Goal: Check status: Check status

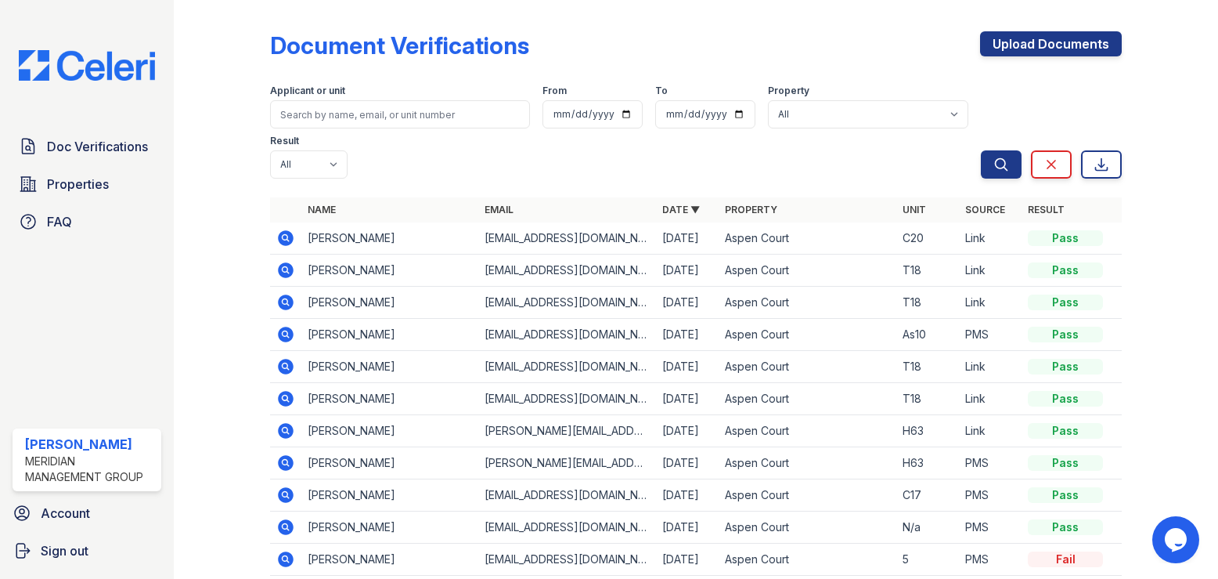
scroll to position [67, 0]
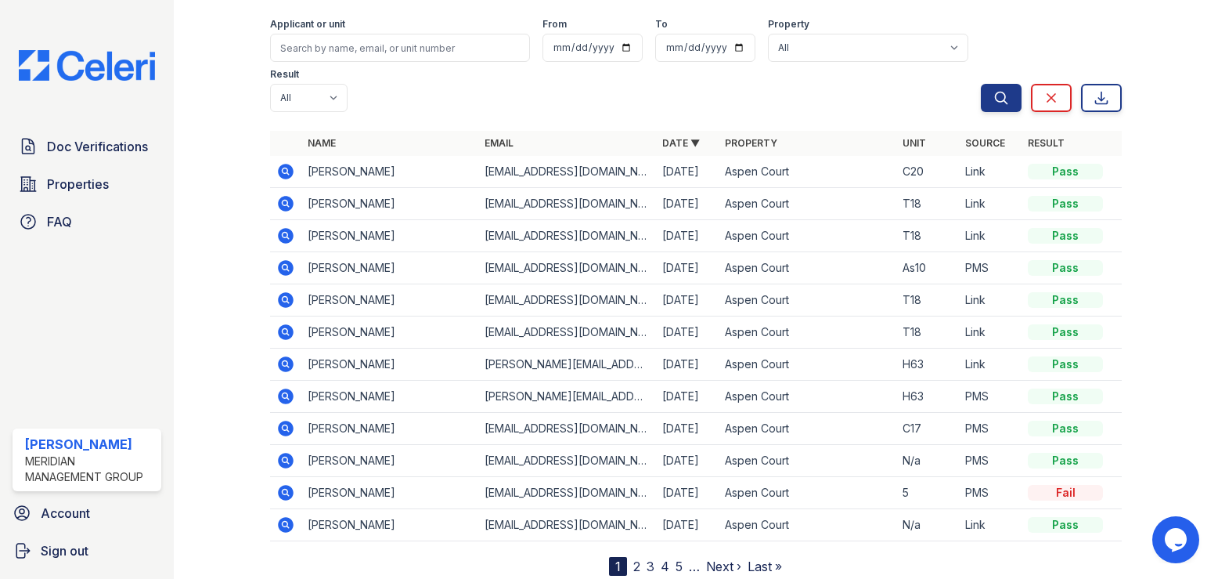
click at [635, 557] on nav "1 2 3 4 5 … Next › Last »" at bounding box center [695, 566] width 173 height 19
click at [633, 558] on link "2" at bounding box center [636, 566] width 7 height 16
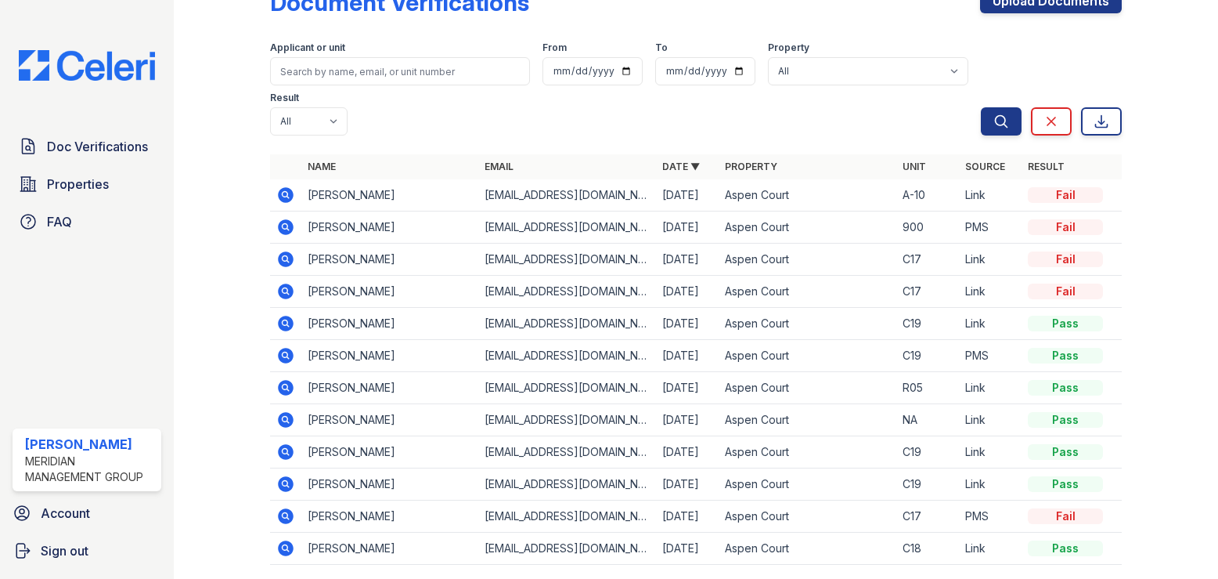
scroll to position [67, 0]
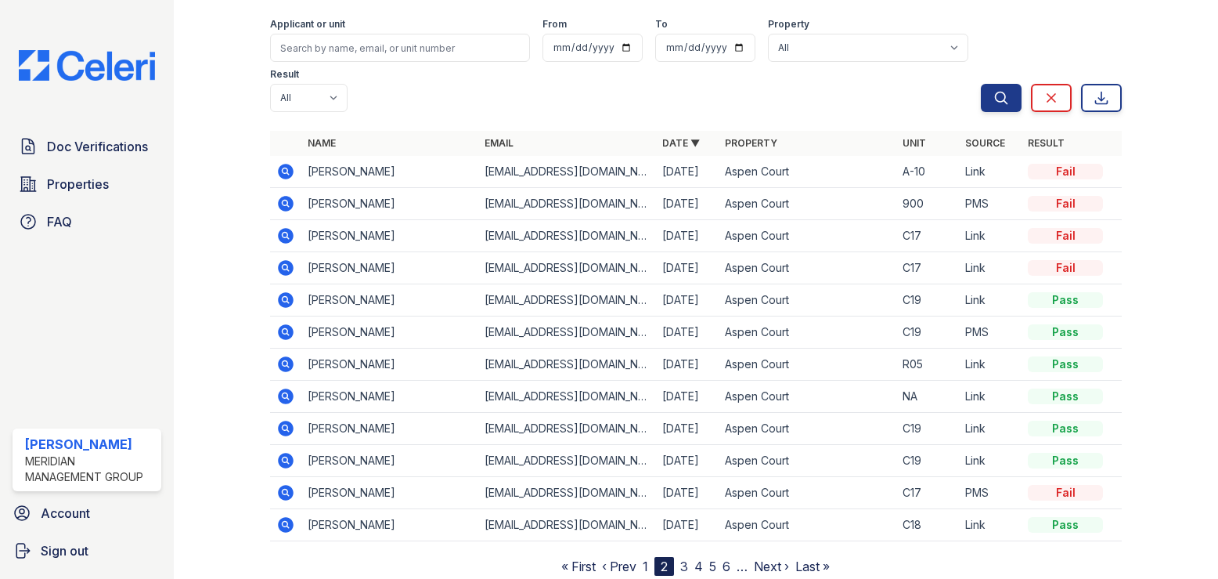
click at [683, 558] on link "3" at bounding box center [684, 566] width 8 height 16
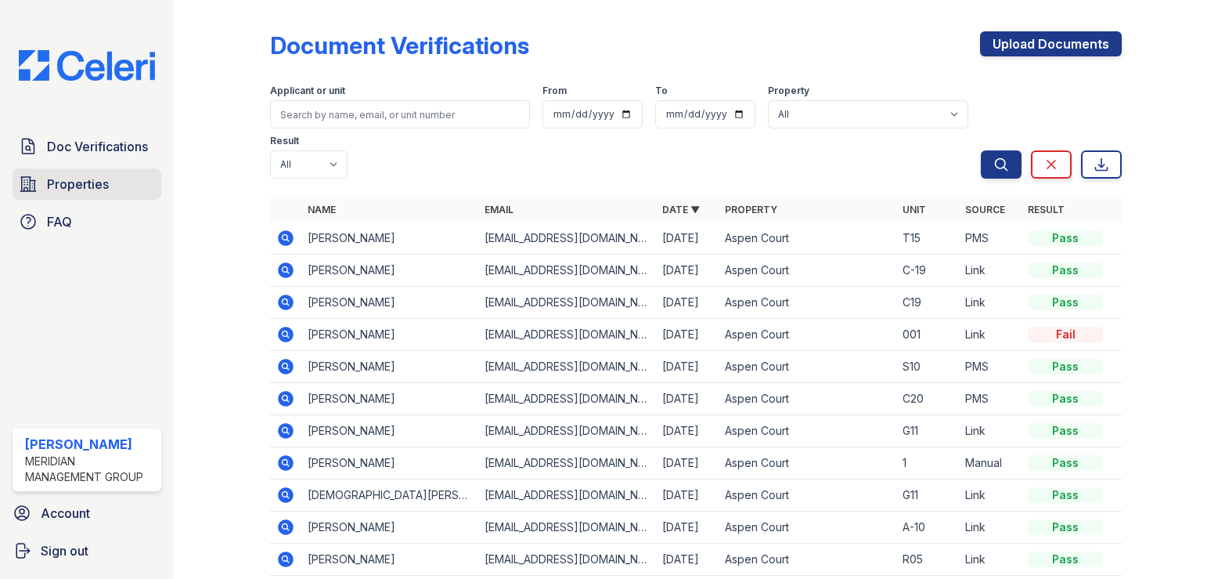
click at [98, 189] on span "Properties" at bounding box center [78, 184] width 62 height 19
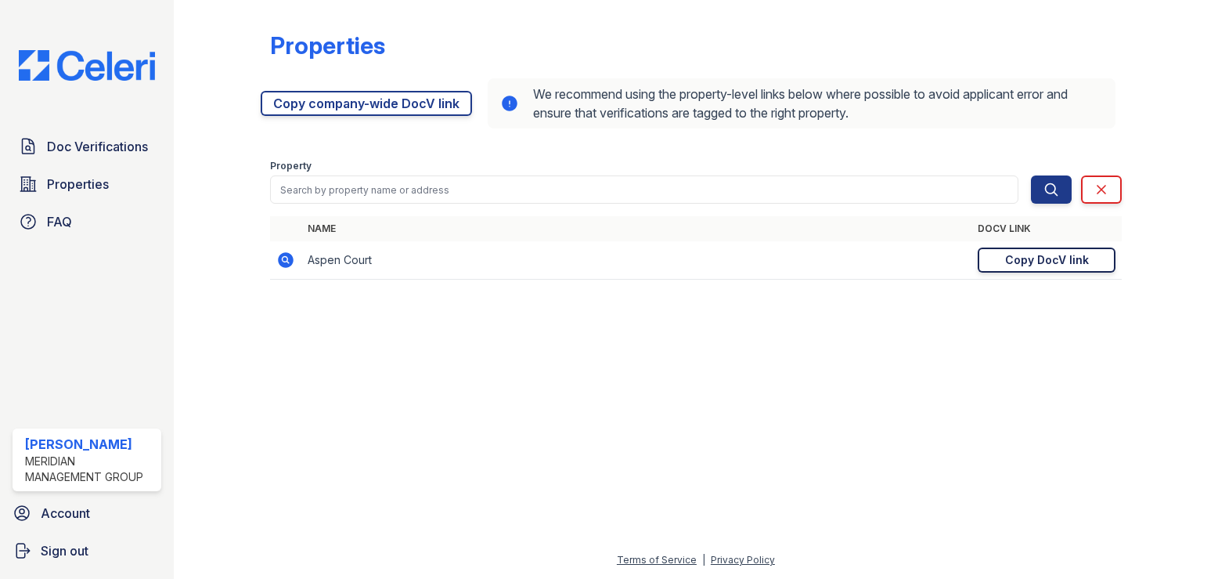
click at [1027, 262] on div "Copy DocV link" at bounding box center [1047, 260] width 84 height 16
click at [83, 147] on span "Doc Verifications" at bounding box center [97, 146] width 101 height 19
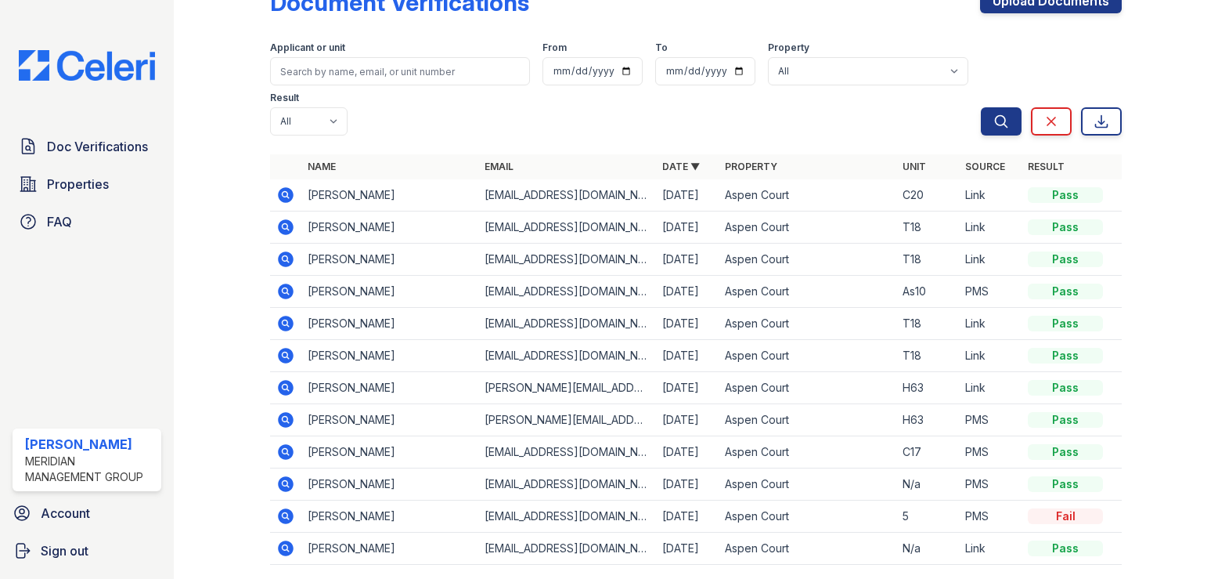
scroll to position [67, 0]
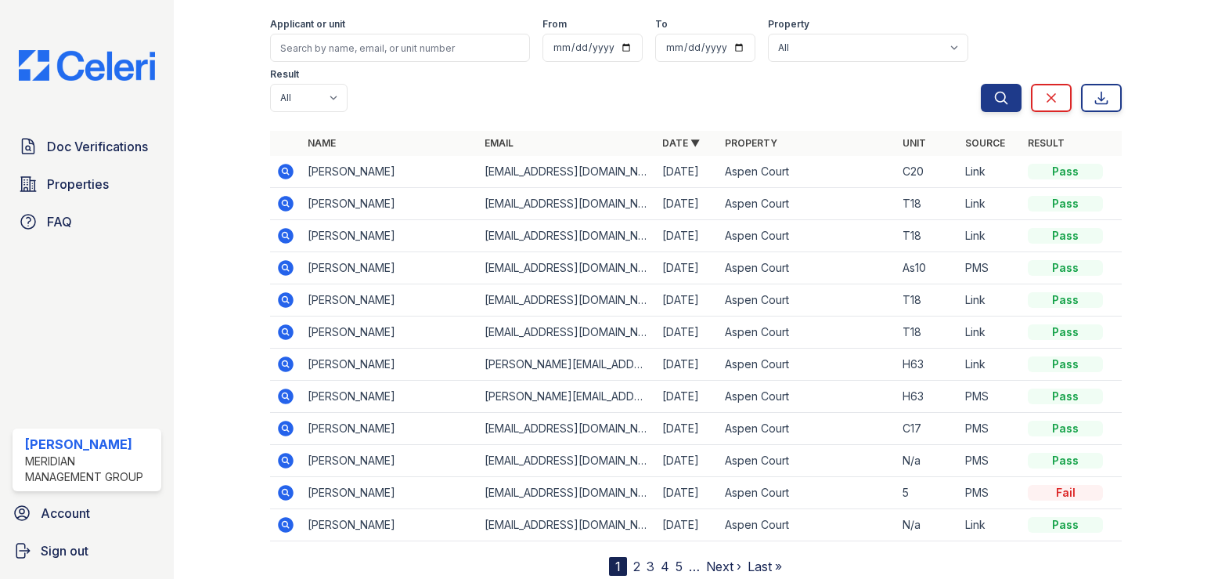
click at [282, 162] on icon at bounding box center [285, 171] width 19 height 19
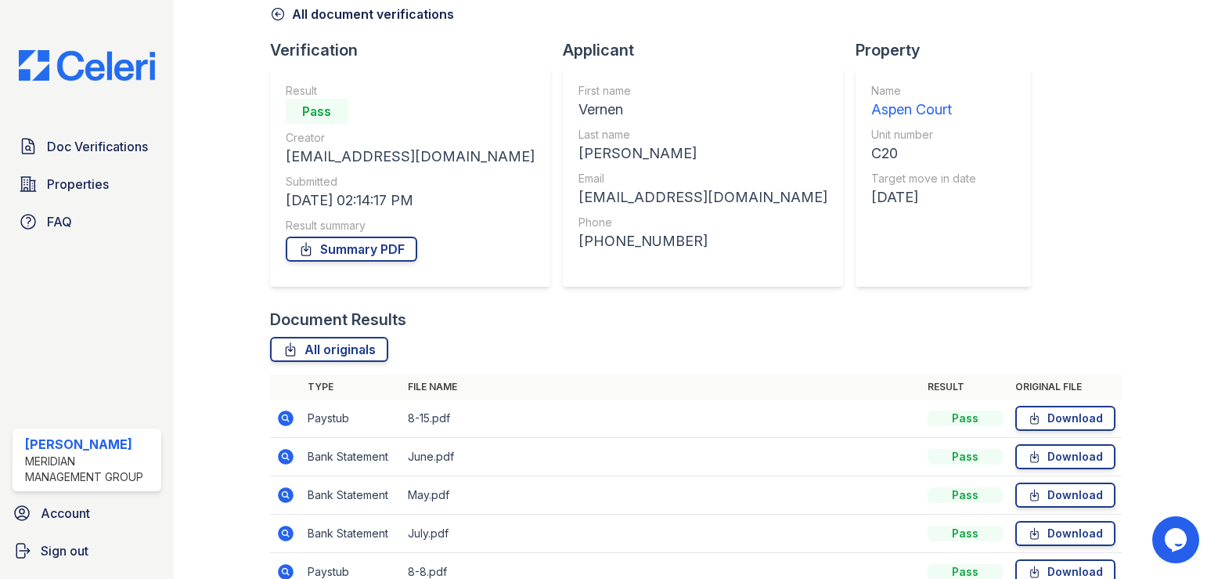
scroll to position [235, 0]
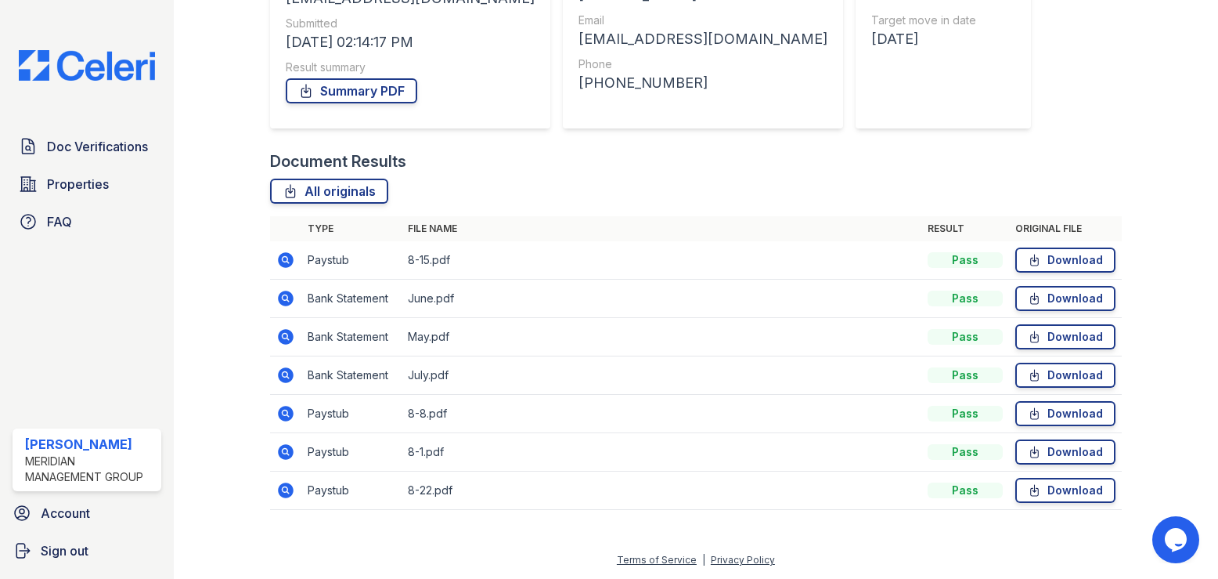
click at [291, 377] on icon at bounding box center [286, 375] width 16 height 16
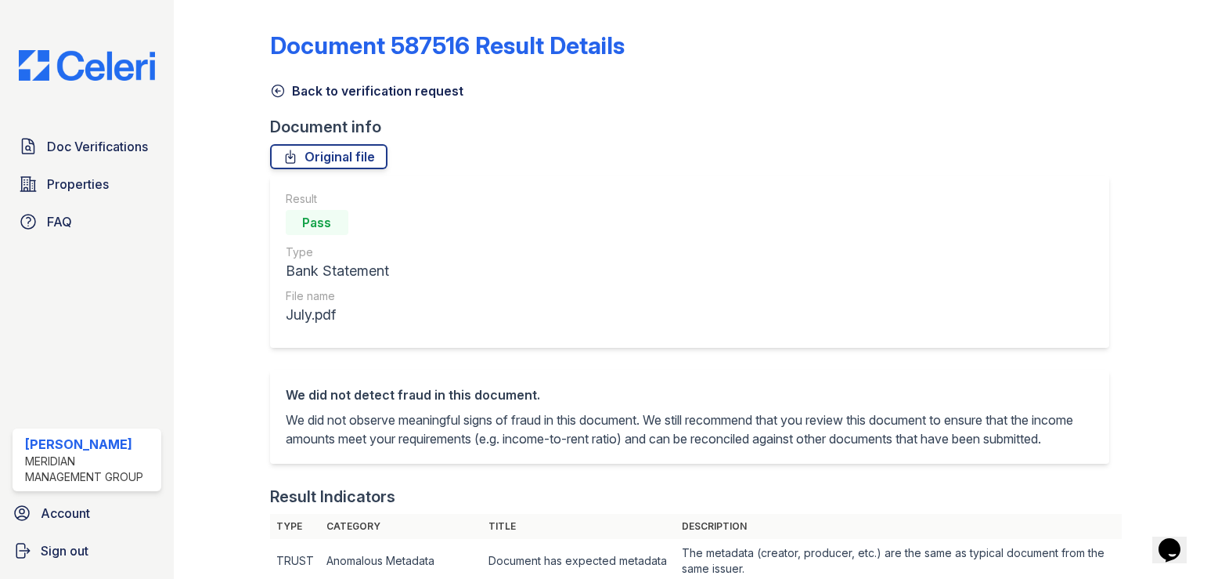
click at [278, 92] on icon at bounding box center [278, 91] width 16 height 16
